Goal: Information Seeking & Learning: Learn about a topic

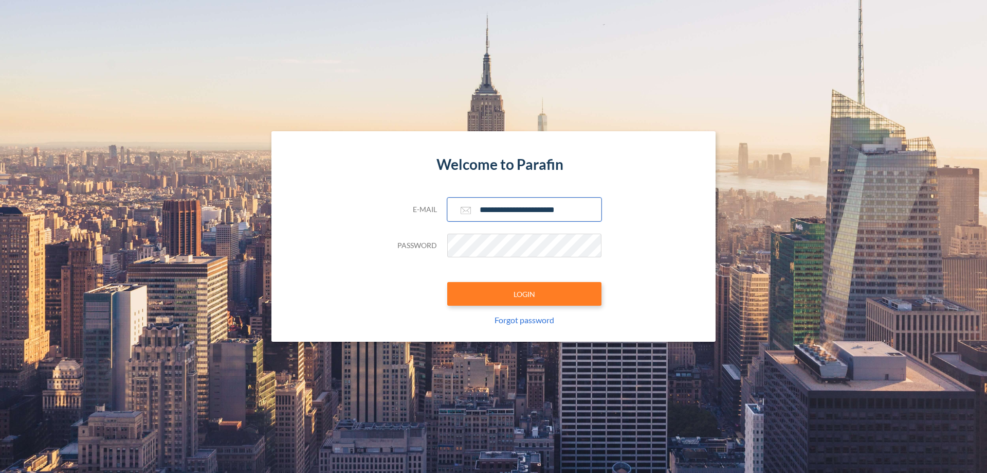
type input "**********"
click at [525, 294] on button "LOGIN" at bounding box center [524, 294] width 154 height 24
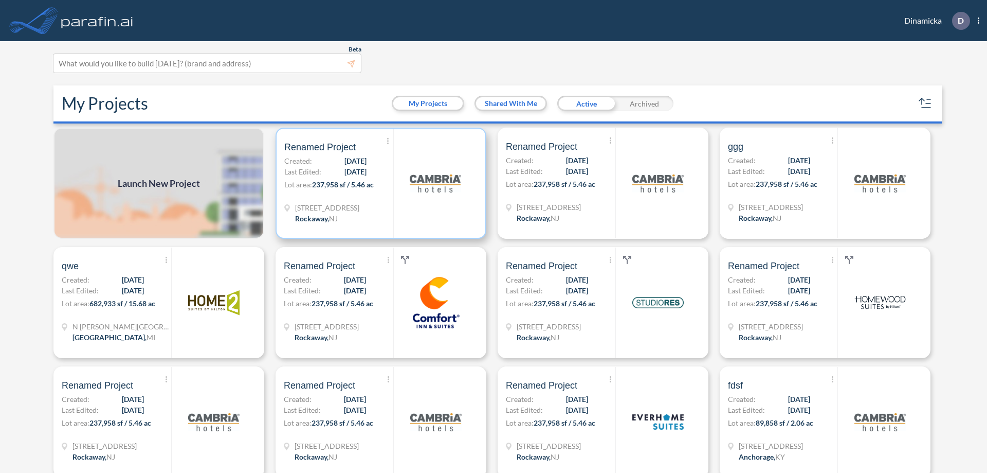
scroll to position [3, 0]
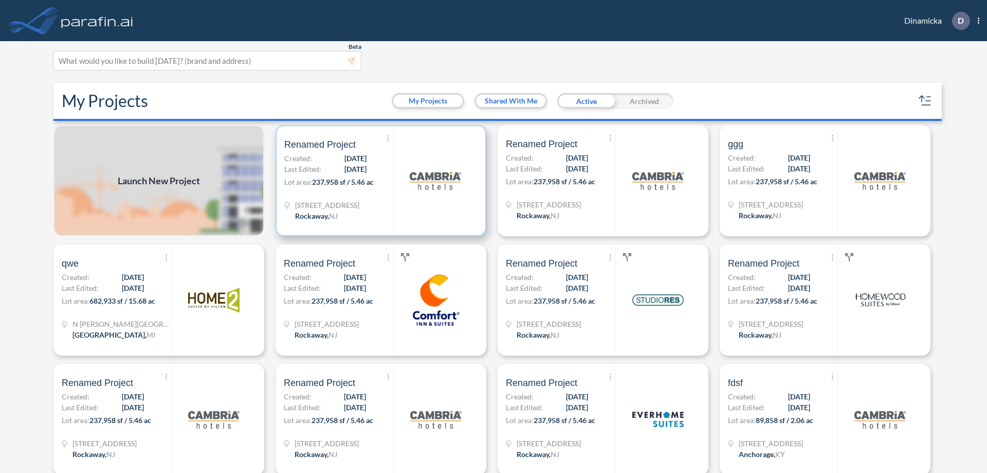
click at [379, 181] on p "Lot area: 237,958 sf / 5.46 ac" at bounding box center [338, 183] width 109 height 15
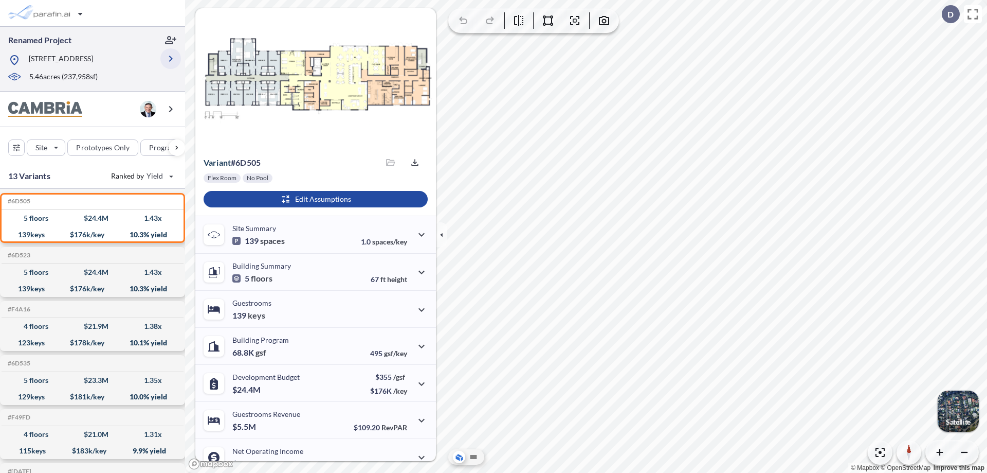
click at [171, 59] on icon "button" at bounding box center [171, 58] width 12 height 12
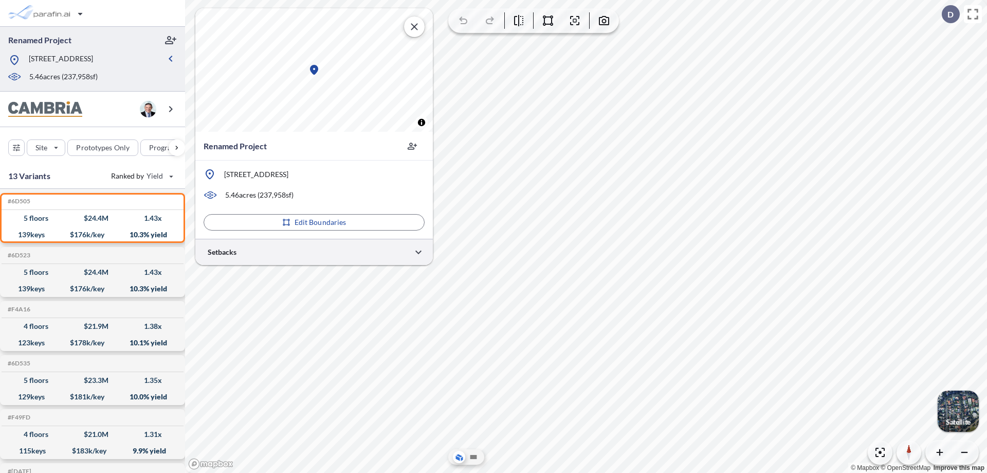
click at [314, 251] on div at bounding box center [314, 252] width 238 height 26
